Goal: Information Seeking & Learning: Check status

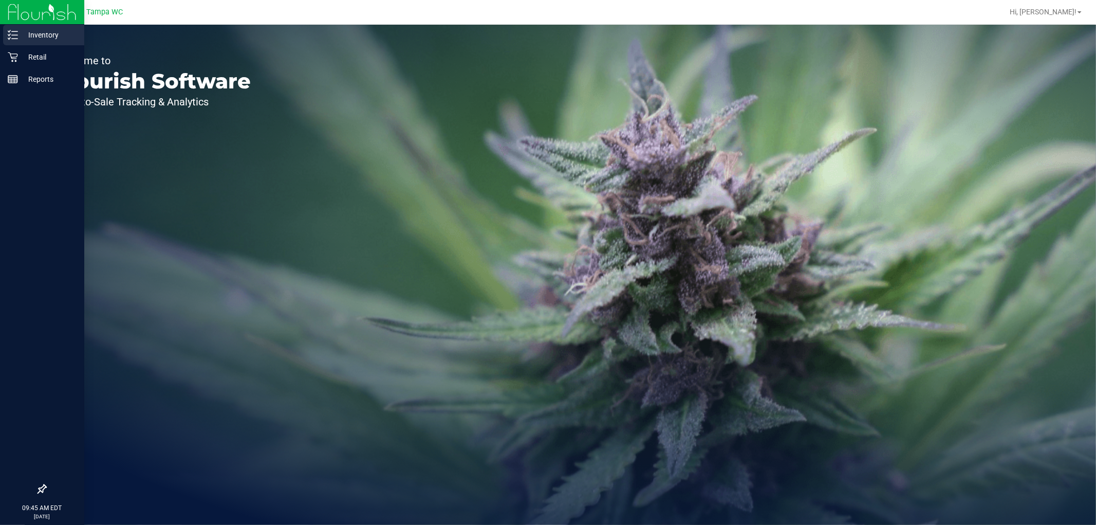
click at [17, 36] on icon at bounding box center [13, 35] width 10 height 10
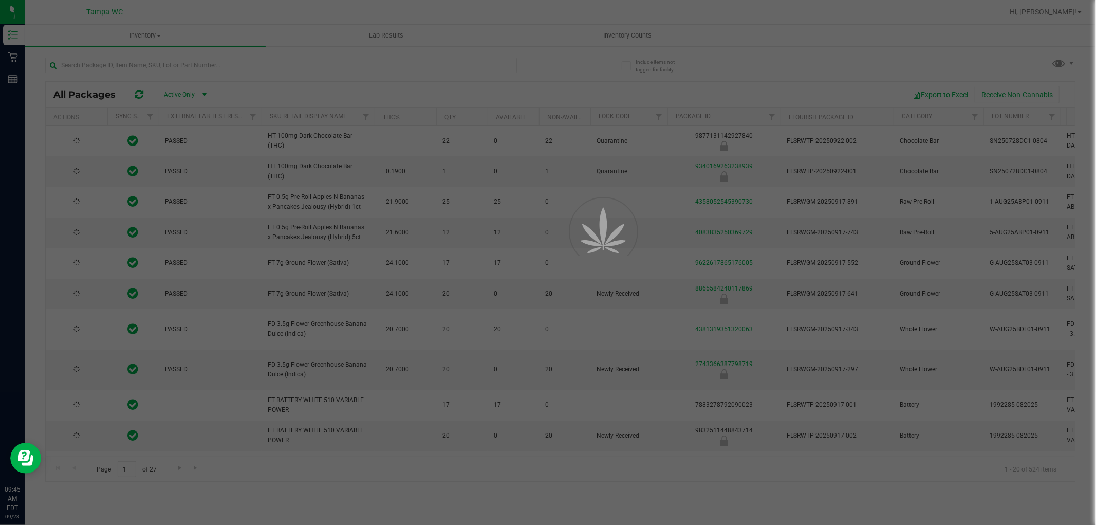
click at [275, 71] on div at bounding box center [548, 262] width 1096 height 525
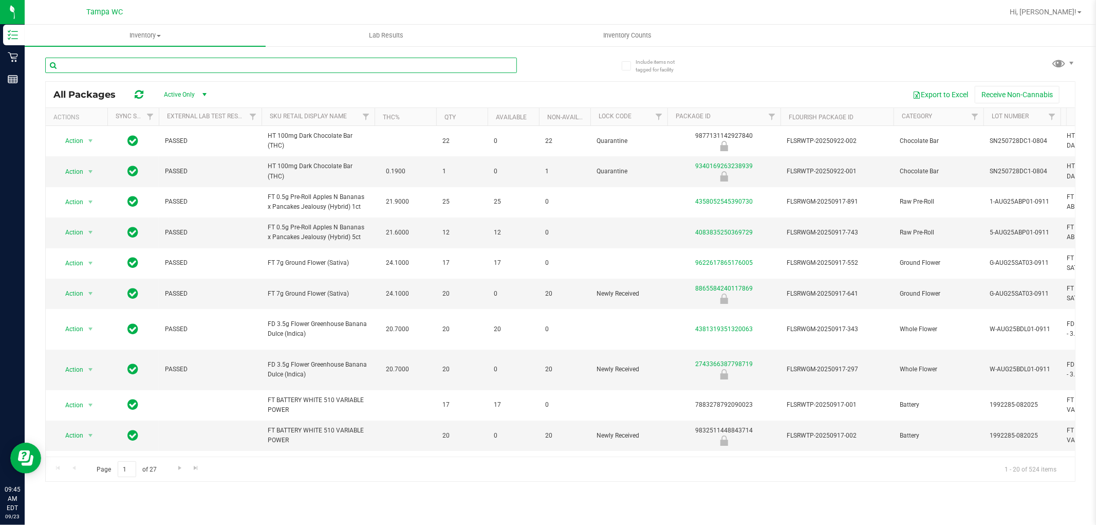
click at [281, 62] on input "text" at bounding box center [281, 65] width 472 height 15
type input "apple banana"
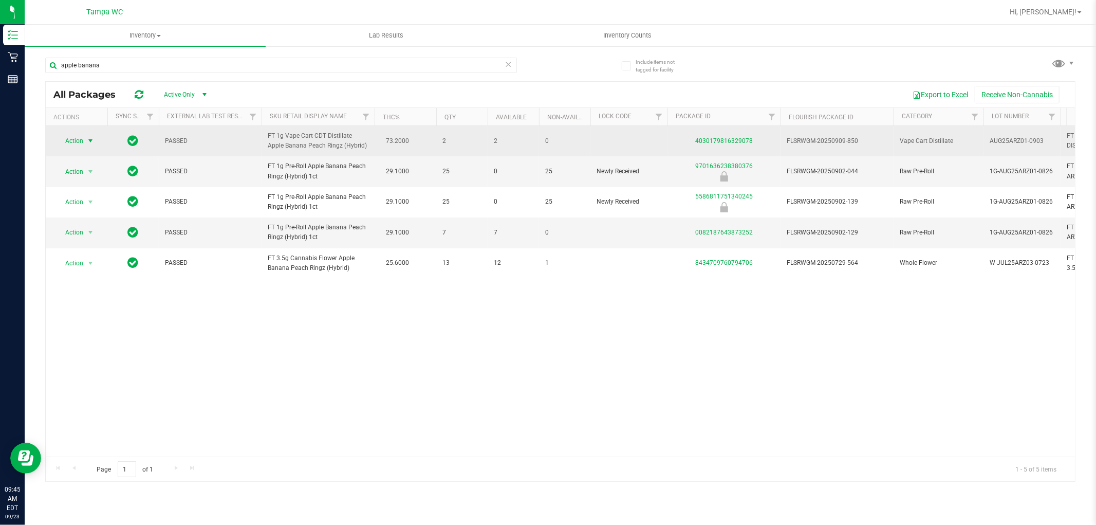
click at [88, 144] on span "select" at bounding box center [90, 141] width 8 height 8
click at [122, 136] on td at bounding box center [132, 141] width 51 height 30
click at [717, 140] on link "4030179816329078" at bounding box center [724, 140] width 58 height 7
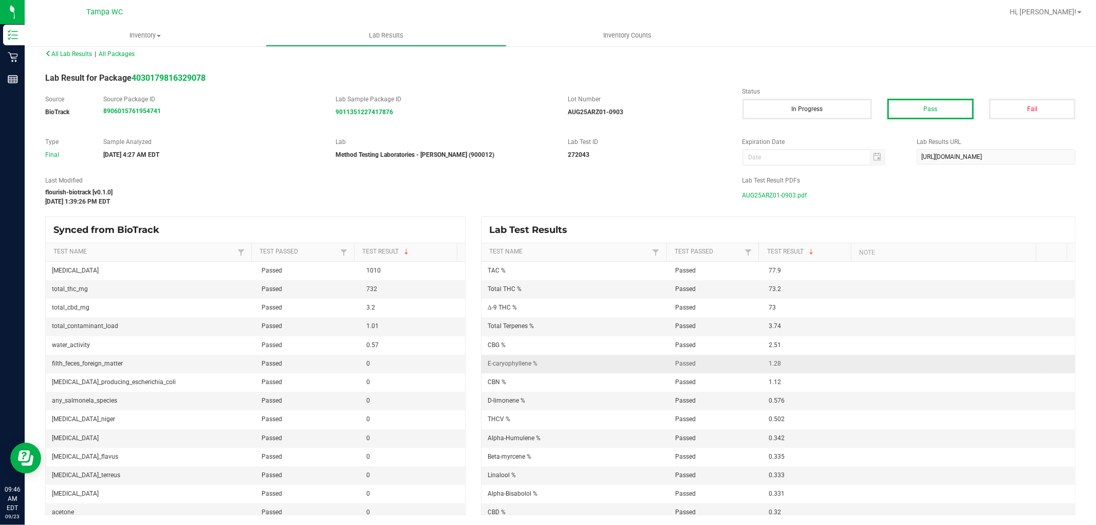
click at [769, 360] on span "1.28" at bounding box center [775, 363] width 12 height 7
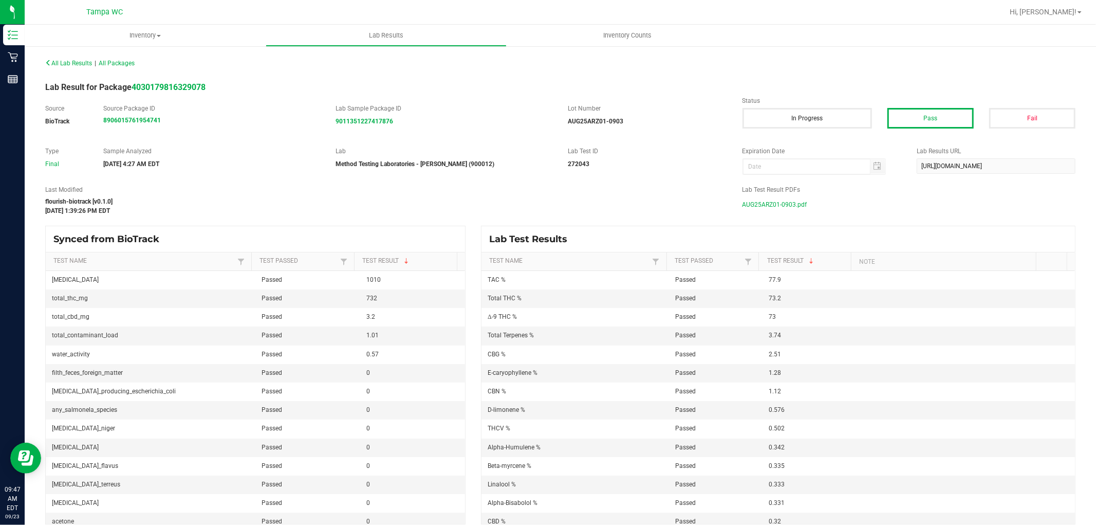
click at [784, 223] on div "All Lab Results | All Packages Lab Result for Package 4030179816329078 Source B…" at bounding box center [560, 290] width 1031 height 469
click at [715, 177] on div "All Lab Results | All Packages Lab Result for Package 4030179816329078 Source B…" at bounding box center [560, 290] width 1031 height 469
